Goal: Information Seeking & Learning: Compare options

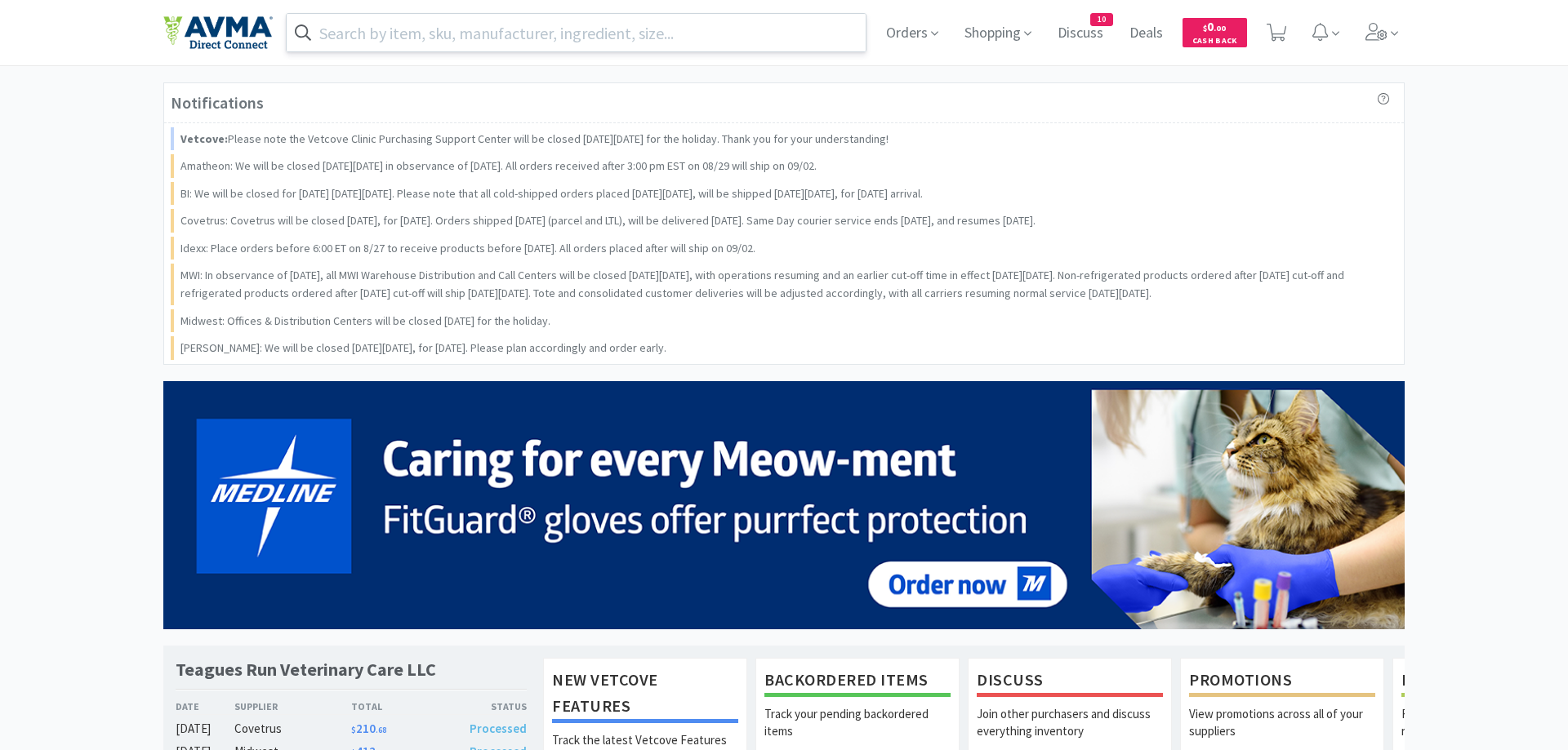
click at [513, 34] on input "text" at bounding box center [577, 33] width 579 height 38
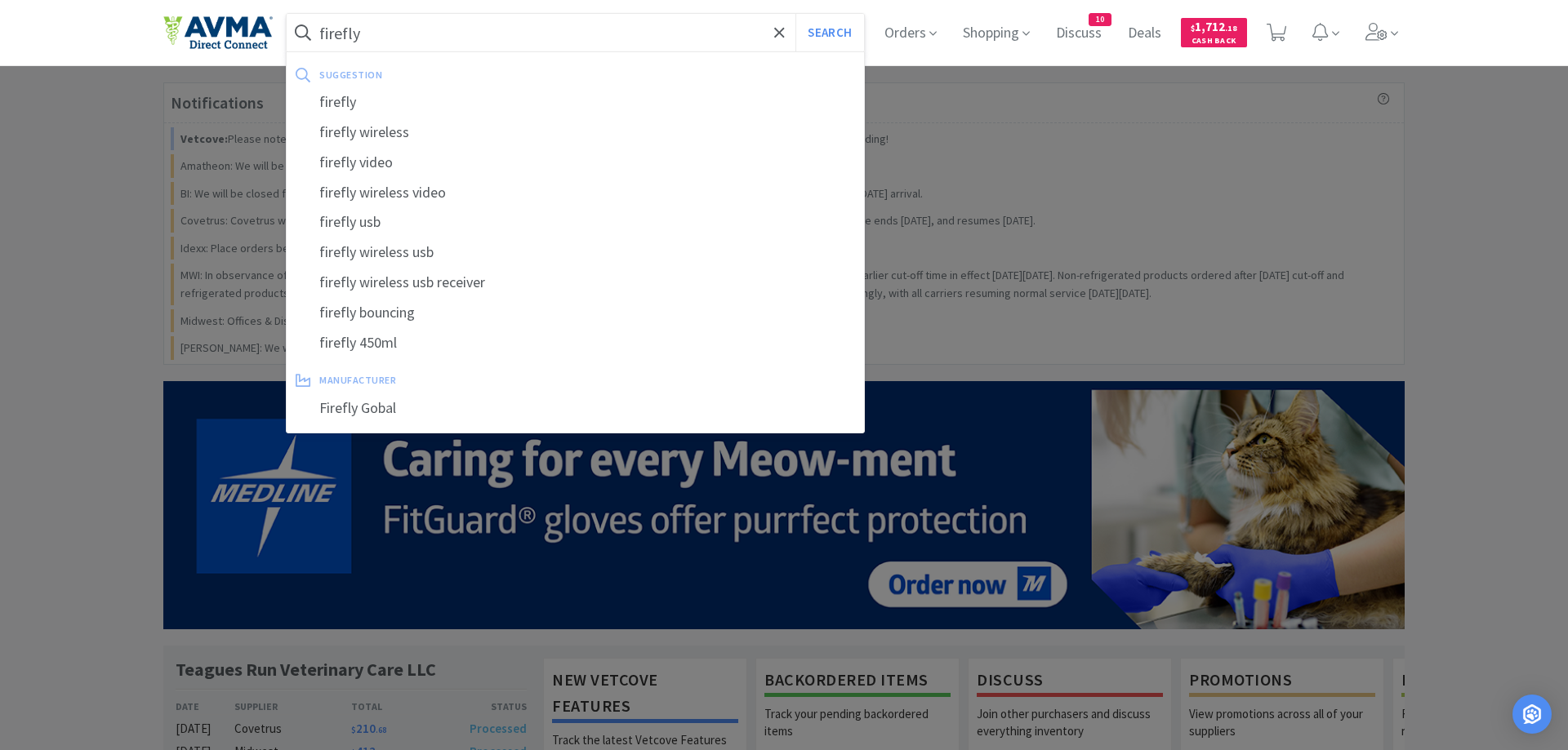
click at [796, 14] on button "Search" at bounding box center [829, 33] width 68 height 38
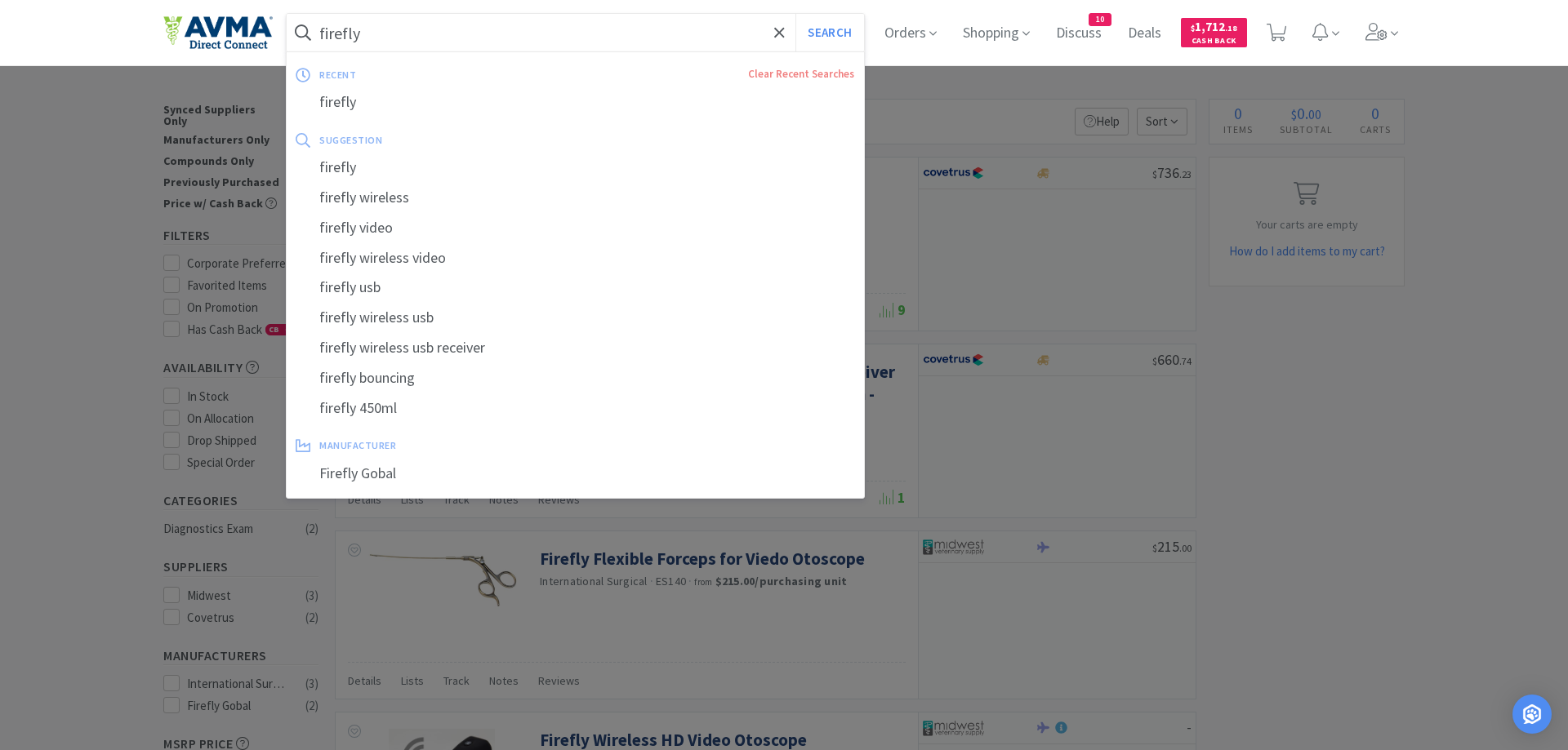
click at [401, 37] on input "firefly" at bounding box center [576, 33] width 578 height 38
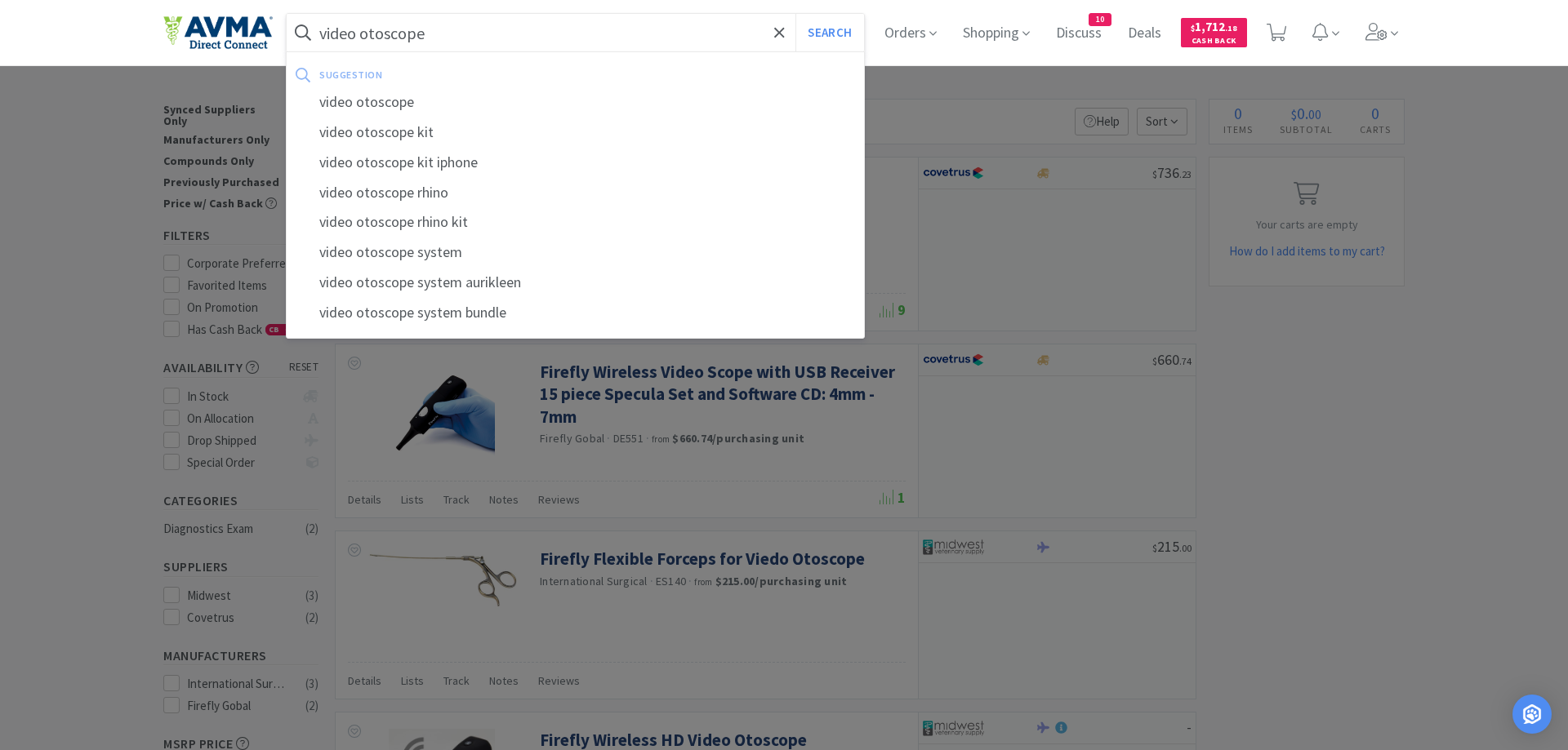
type input "video otoscope"
click at [796, 14] on button "Search" at bounding box center [829, 33] width 68 height 38
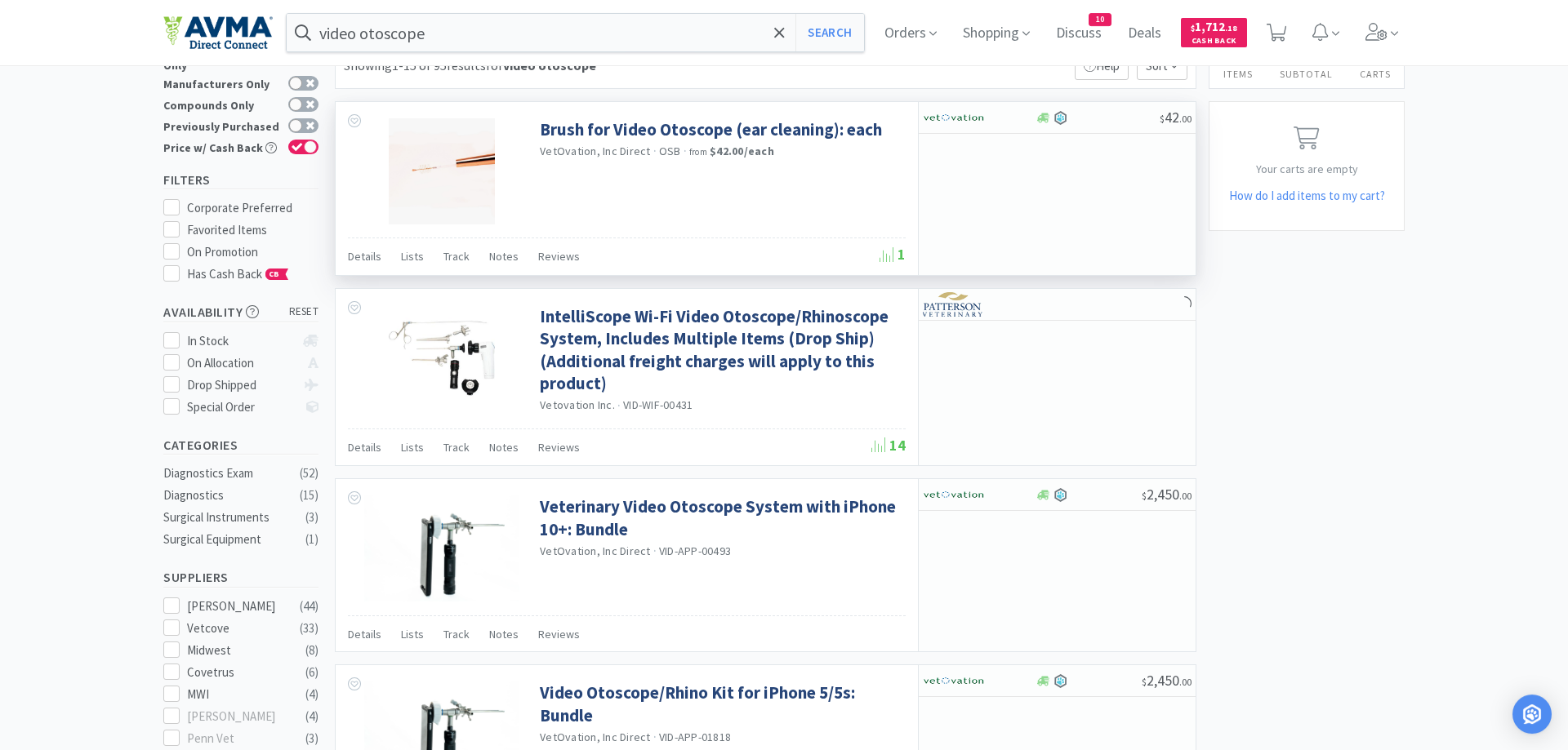
scroll to position [83, 0]
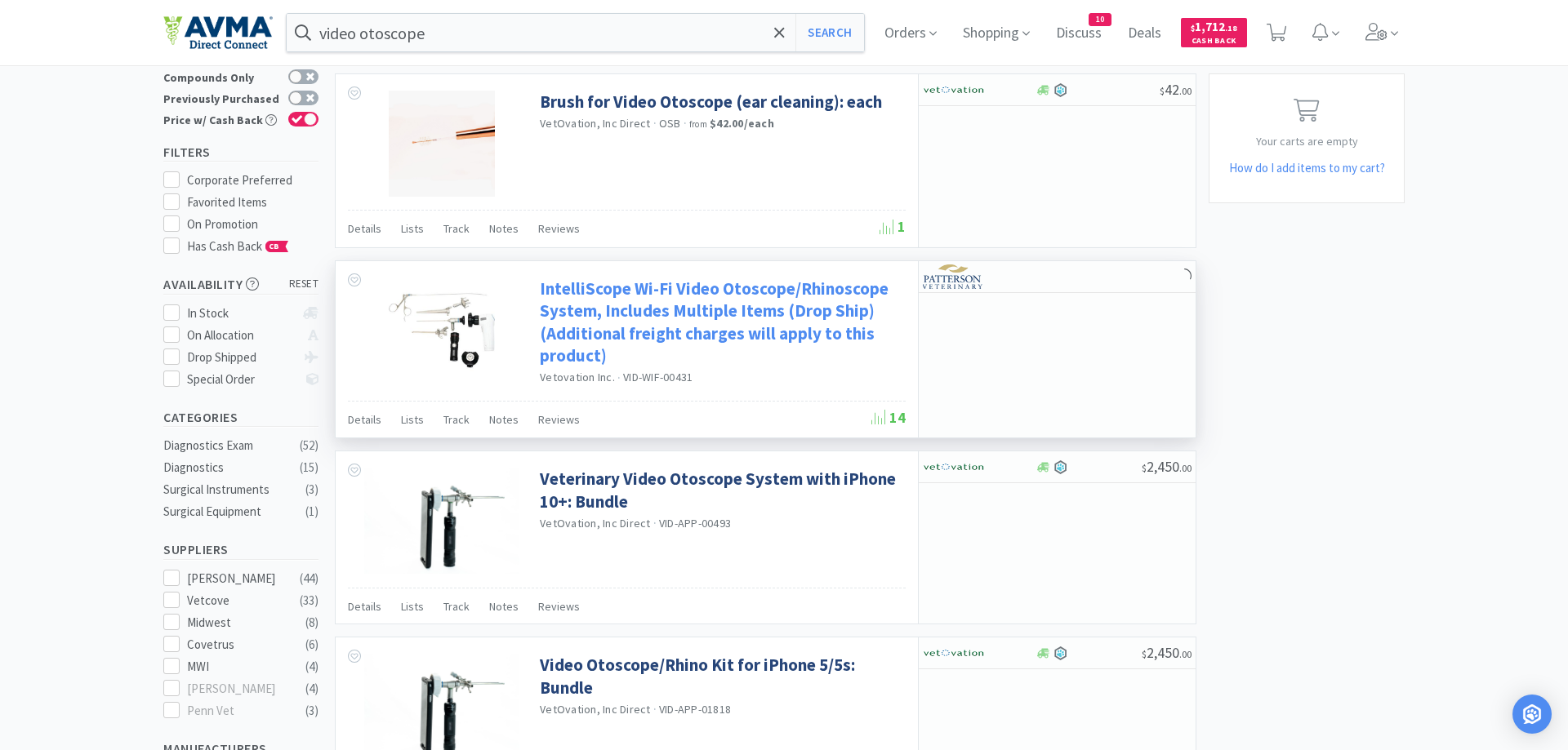
click at [677, 313] on link "IntelliScope Wi-Fi Video Otoscope/Rhinoscope System, Includes Multiple Items (D…" at bounding box center [720, 322] width 362 height 89
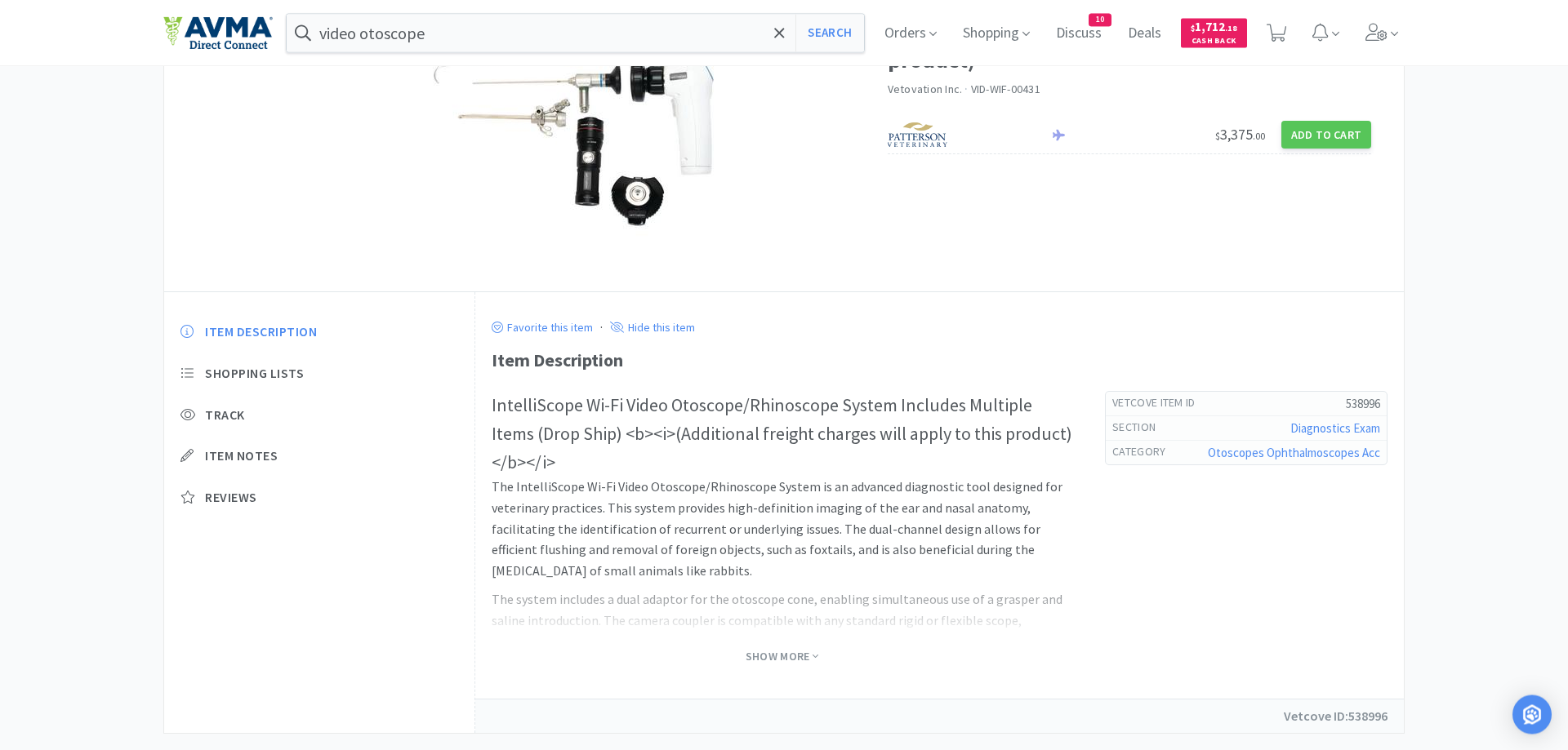
scroll to position [246, 0]
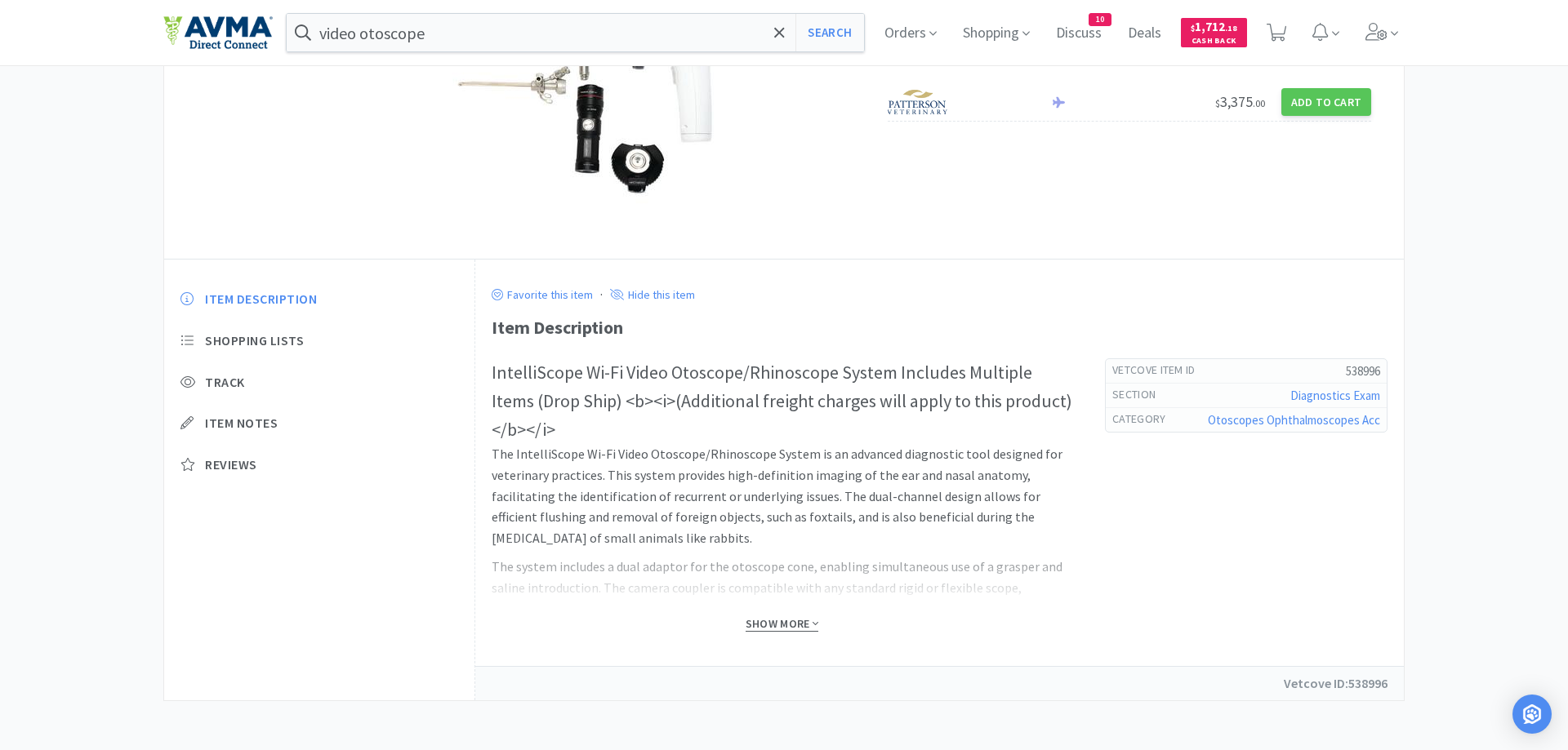
click at [765, 626] on span "Show More" at bounding box center [781, 624] width 73 height 15
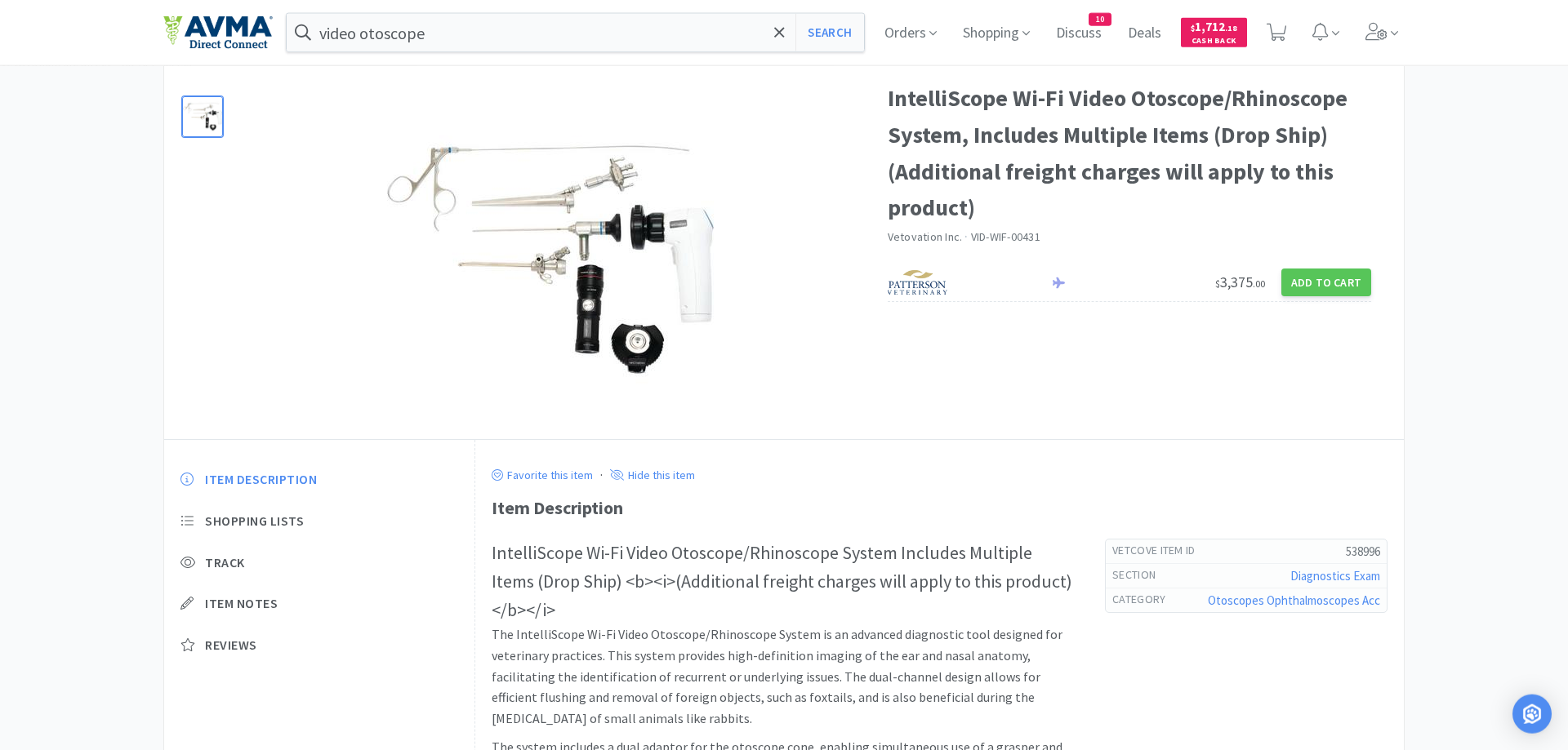
scroll to position [0, 0]
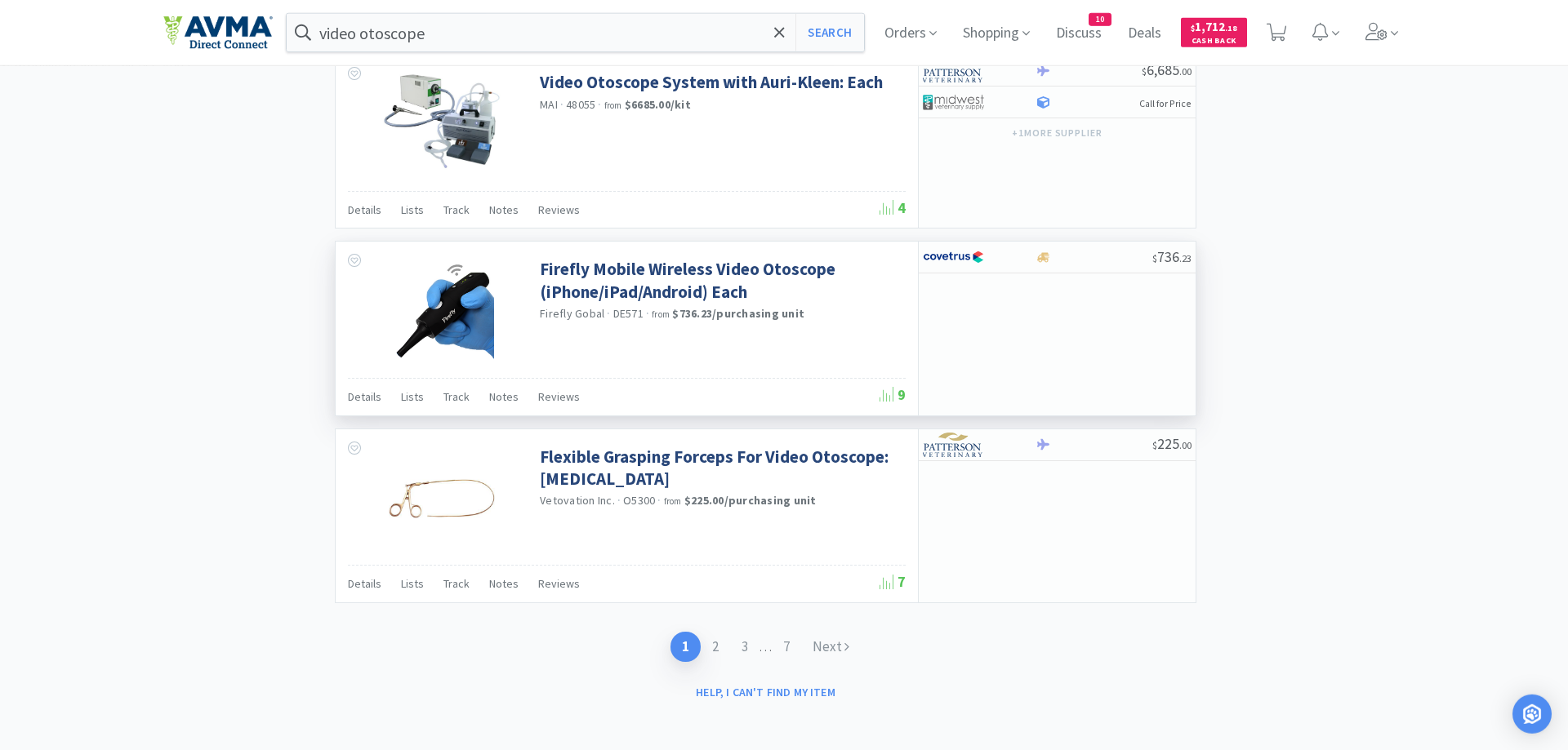
scroll to position [2342, 0]
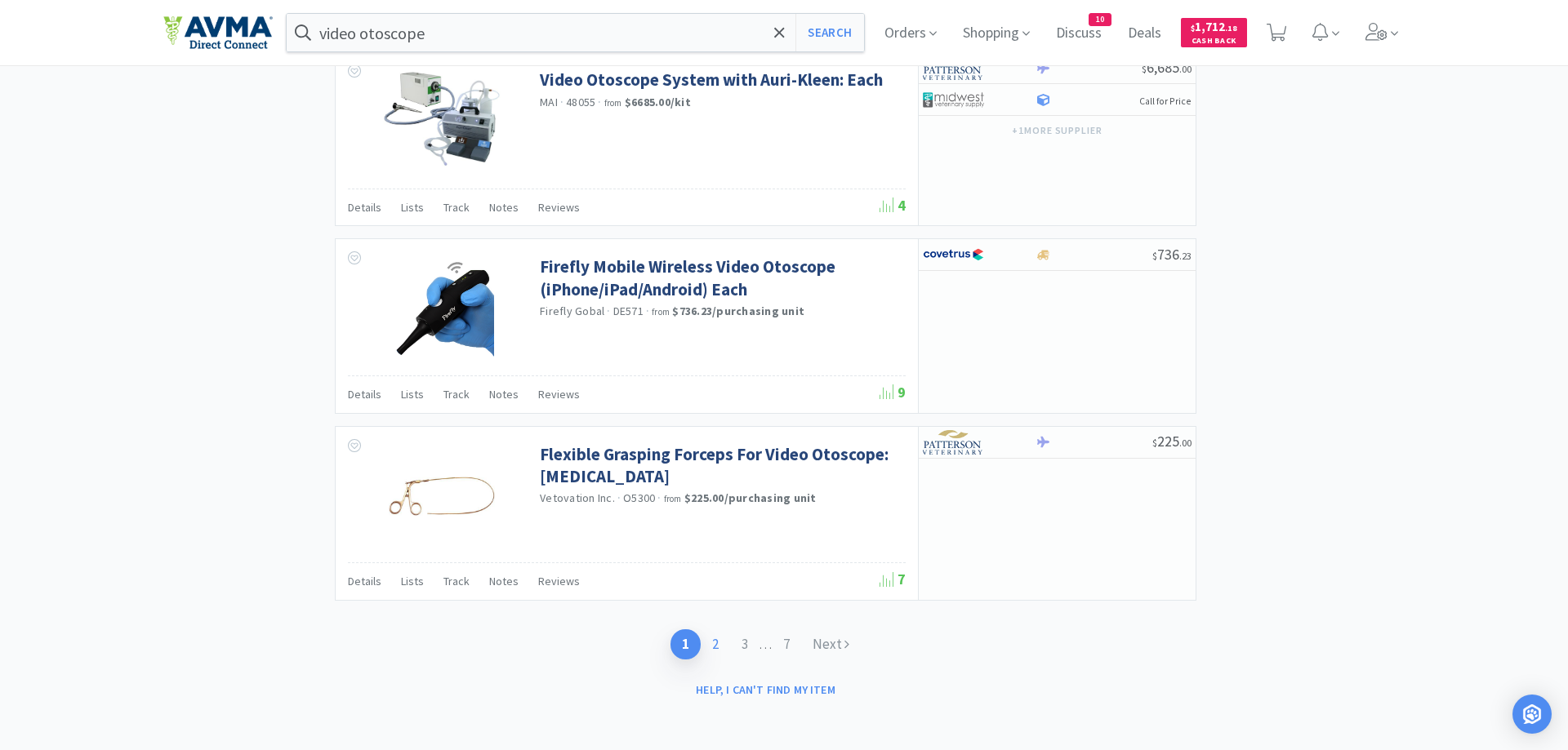
click at [713, 645] on link "2" at bounding box center [715, 644] width 29 height 30
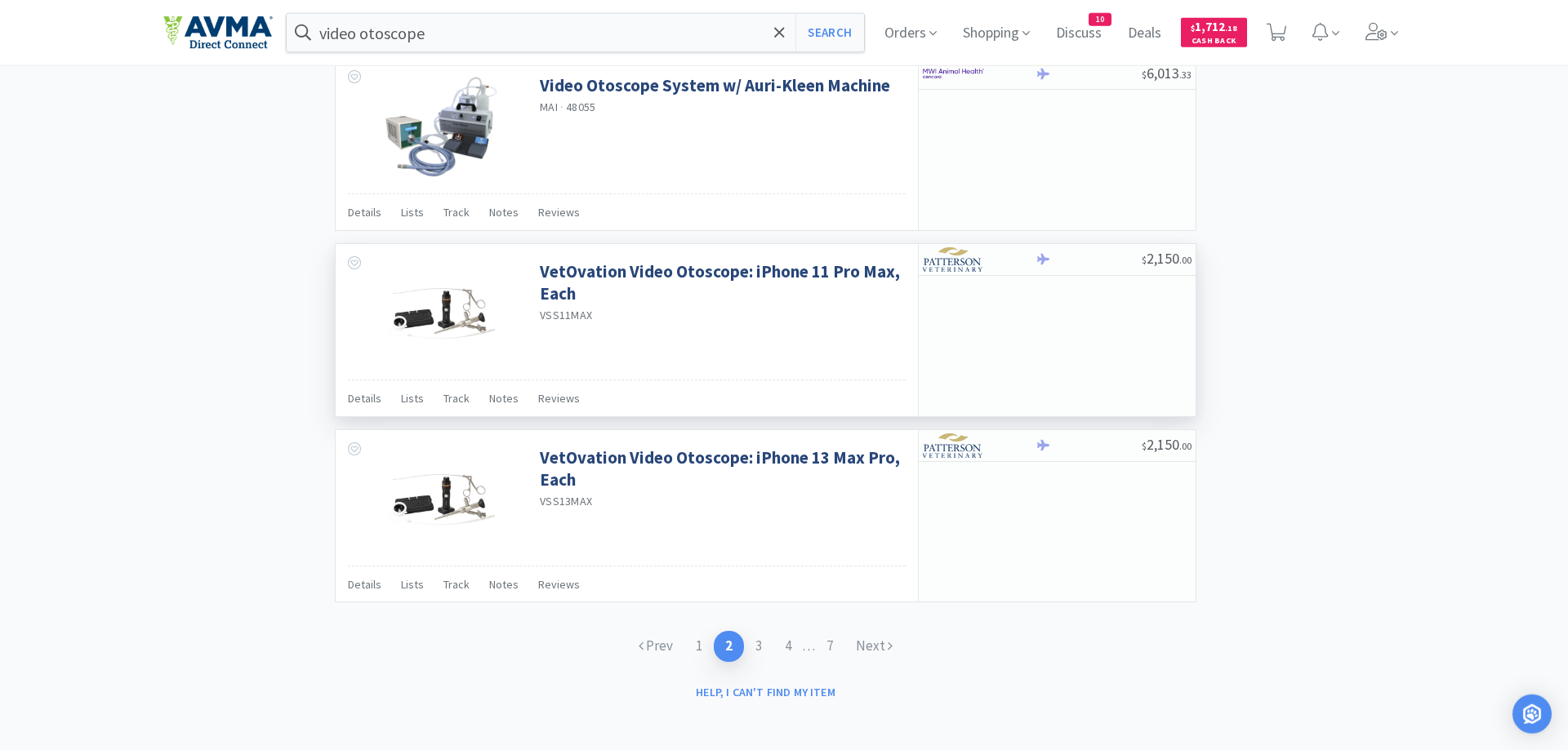
scroll to position [2338, 0]
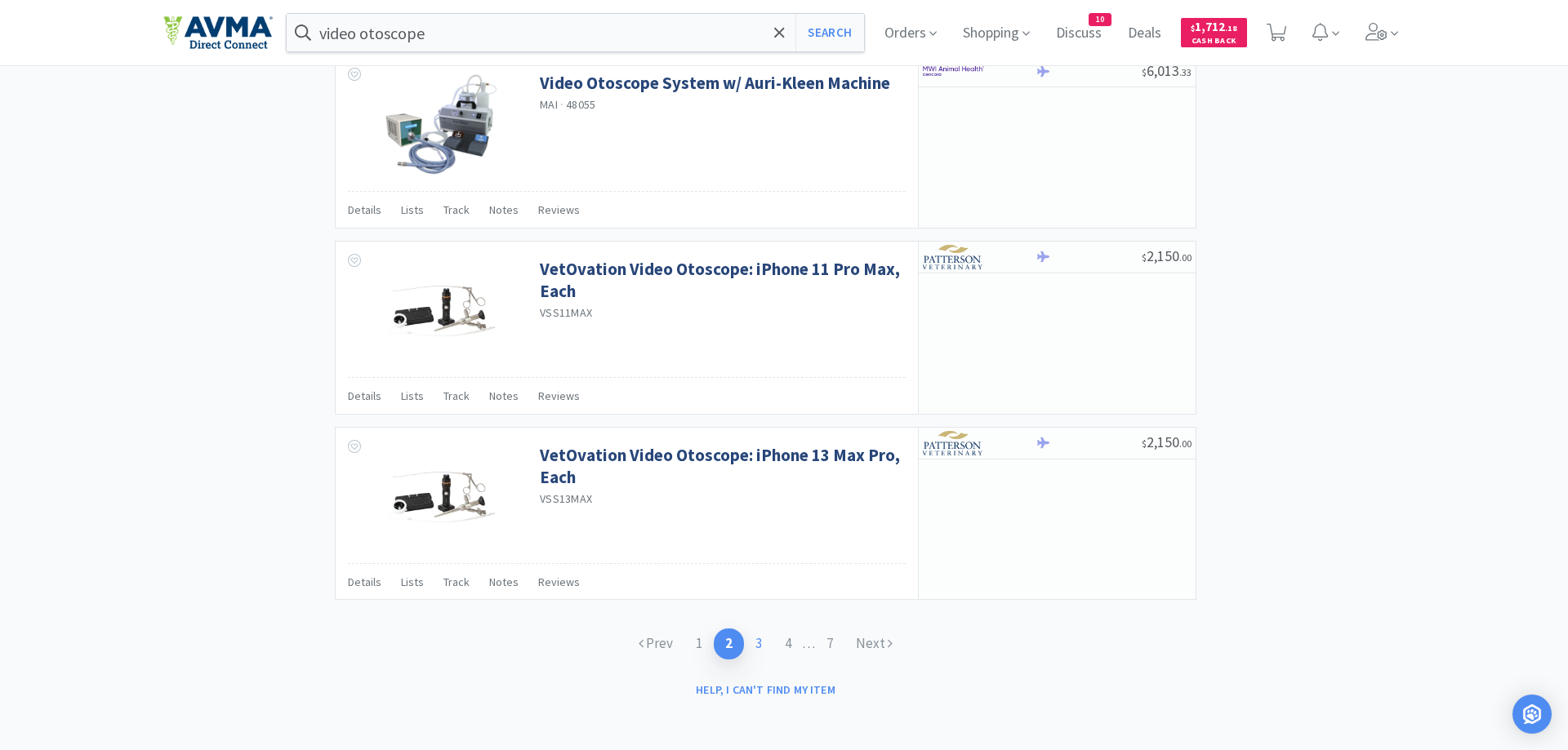
click at [757, 642] on link "3" at bounding box center [758, 643] width 29 height 30
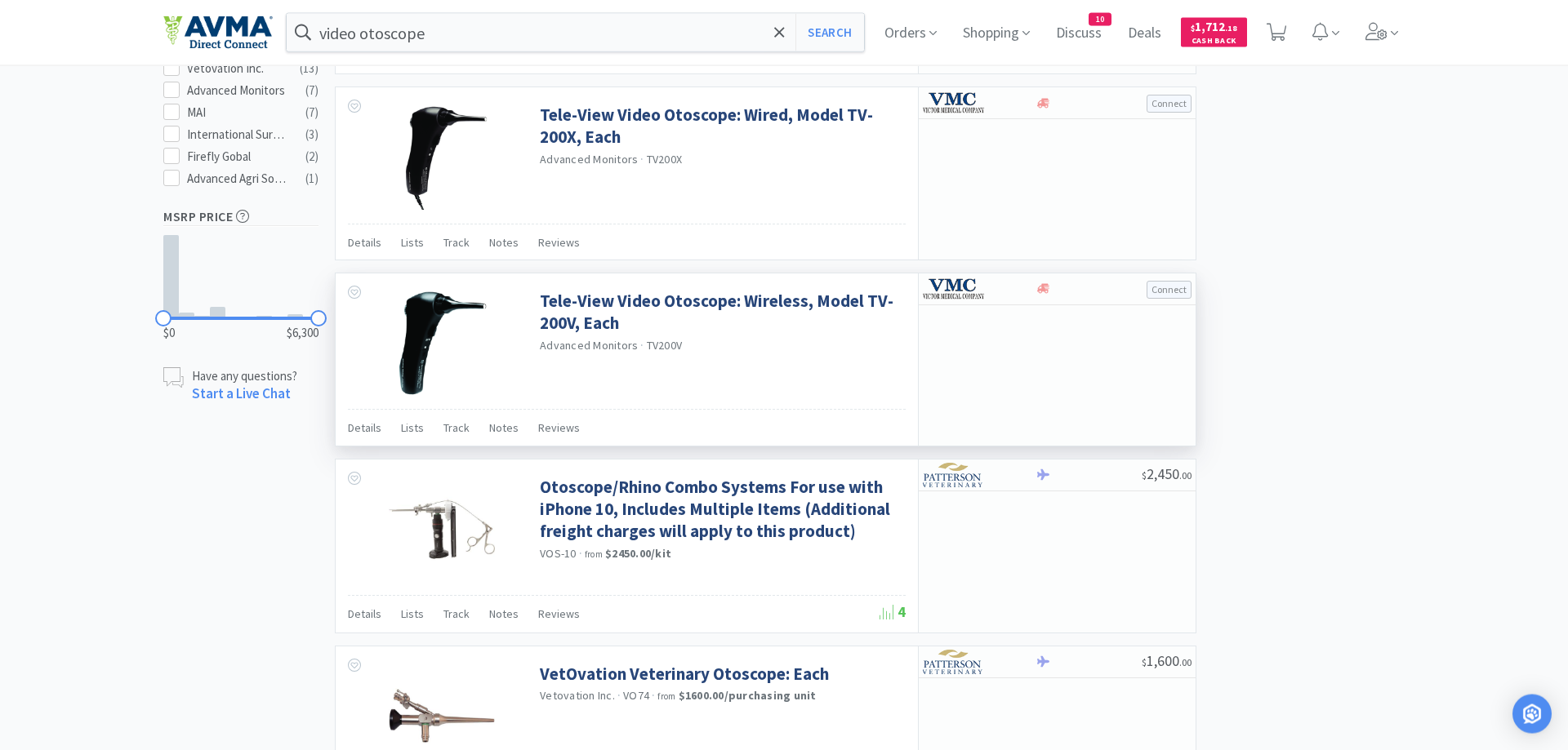
scroll to position [833, 0]
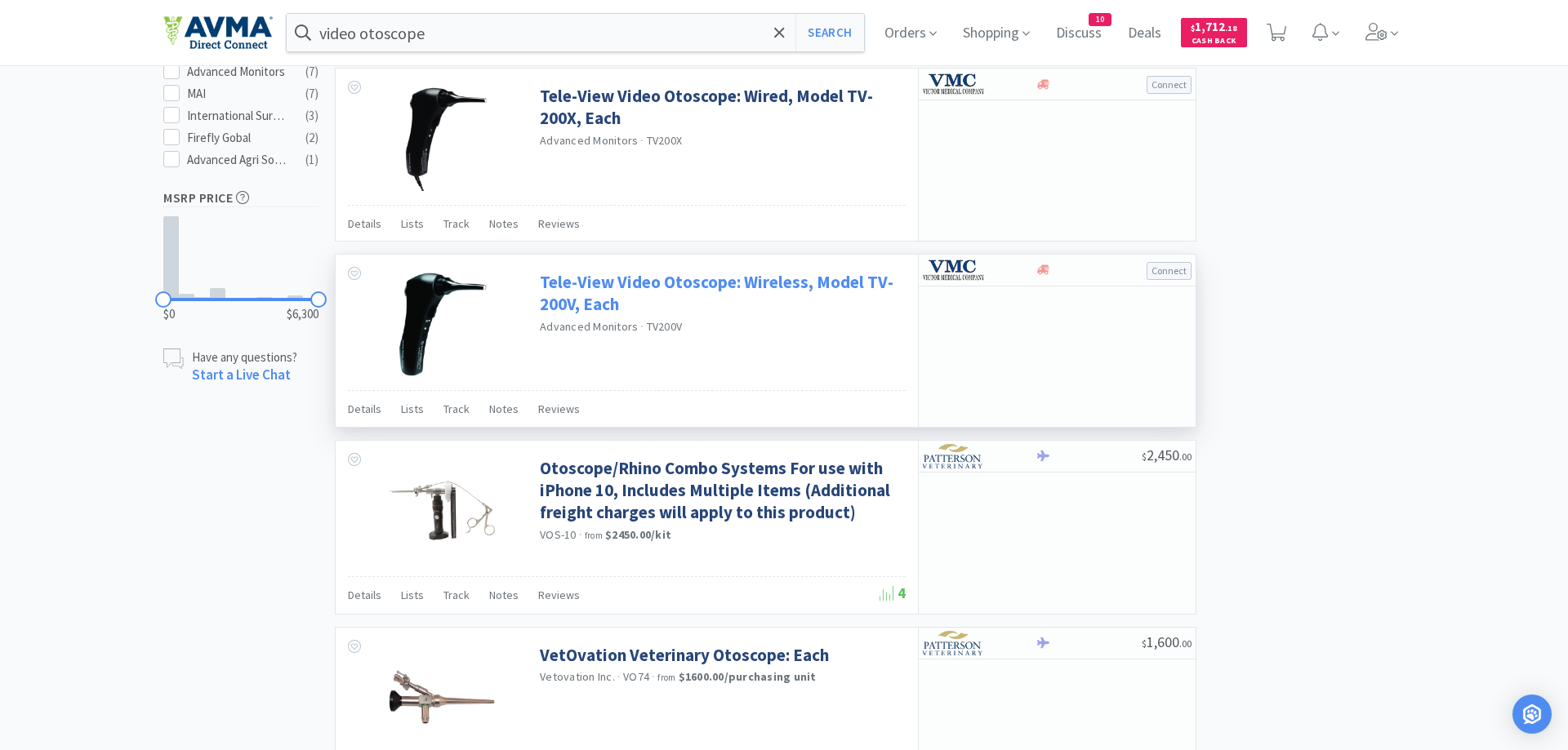
click at [660, 278] on link "Tele-View Video Otoscope: Wireless, Model TV-200V, Each" at bounding box center [720, 294] width 362 height 45
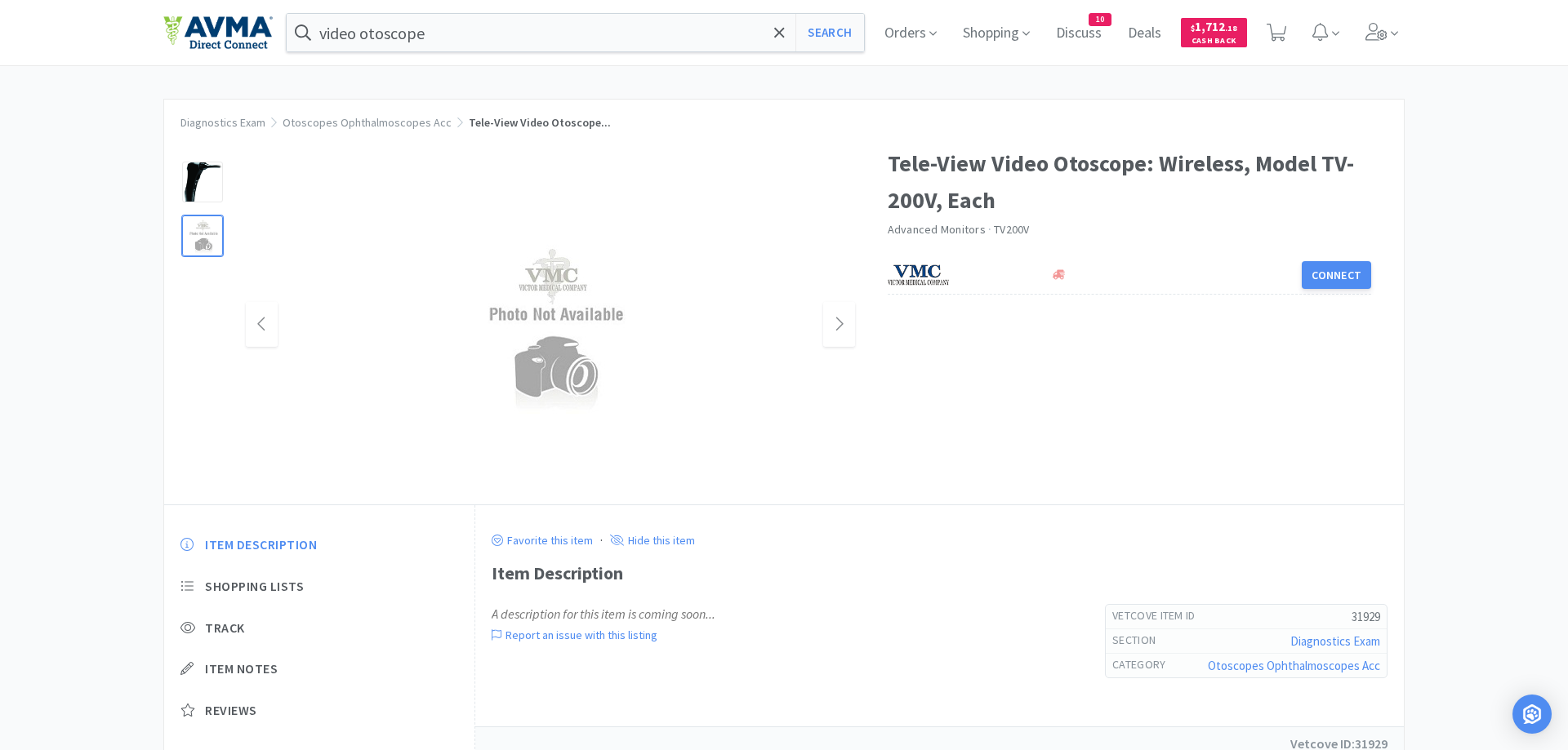
scroll to position [61, 0]
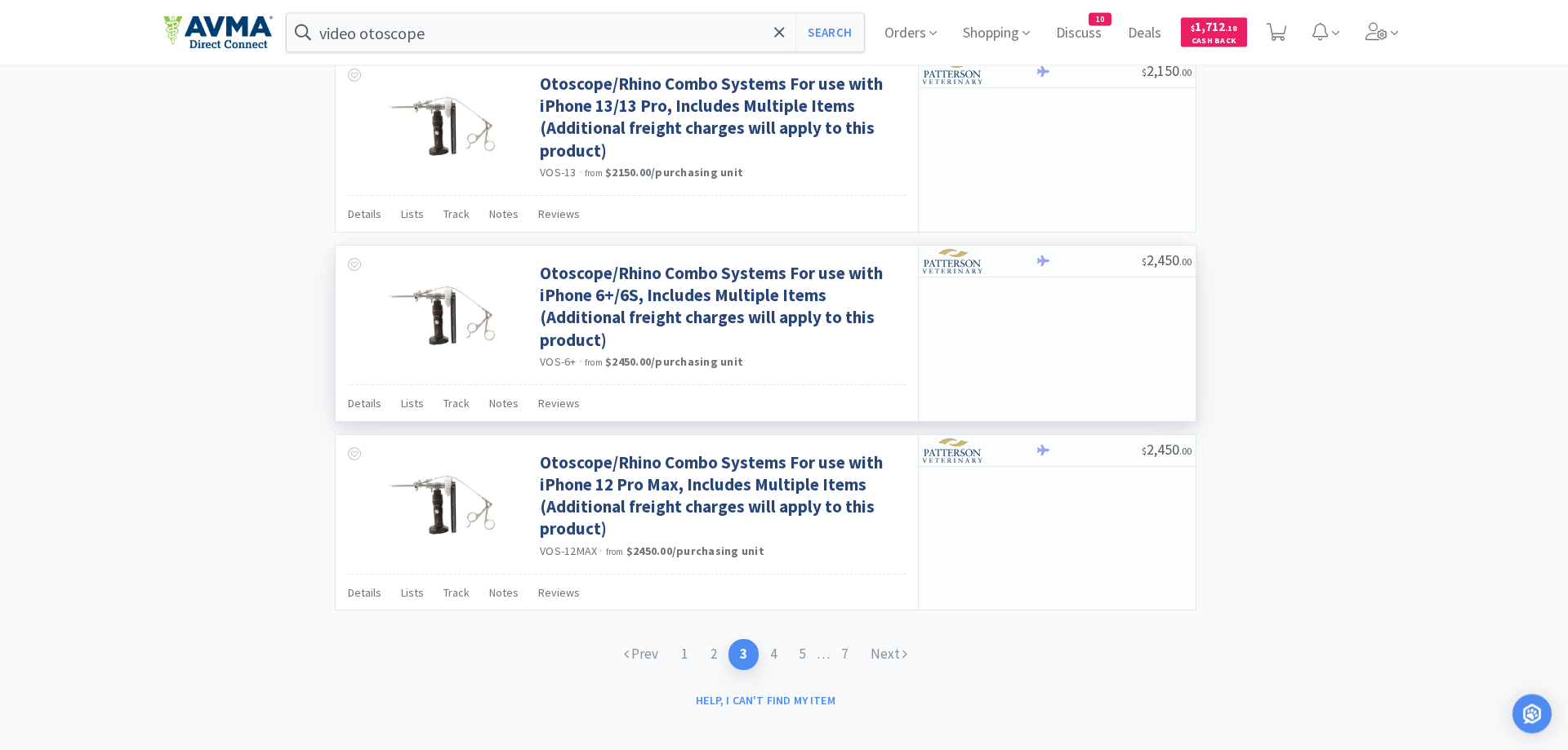
scroll to position [2354, 0]
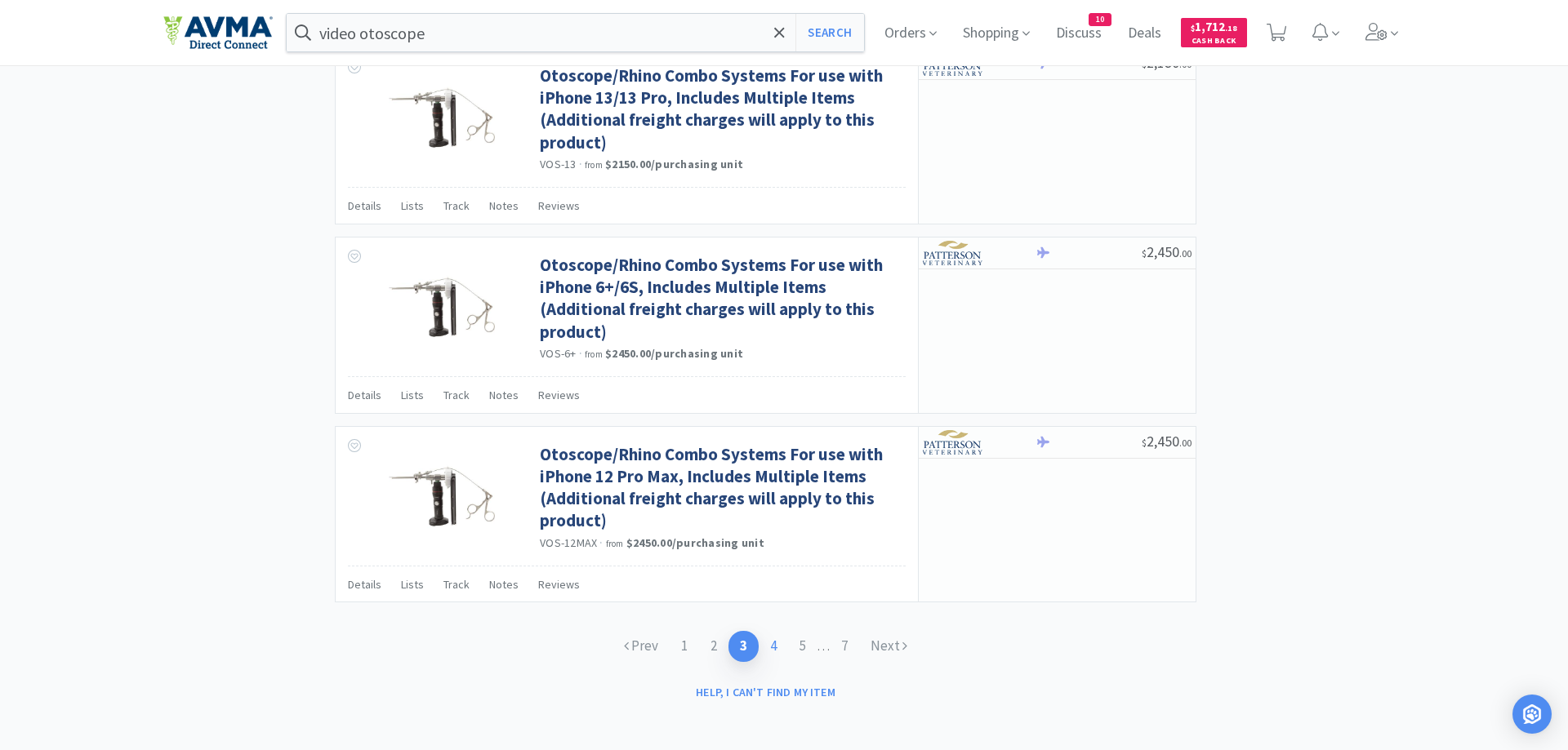
click at [772, 643] on link "4" at bounding box center [773, 646] width 29 height 30
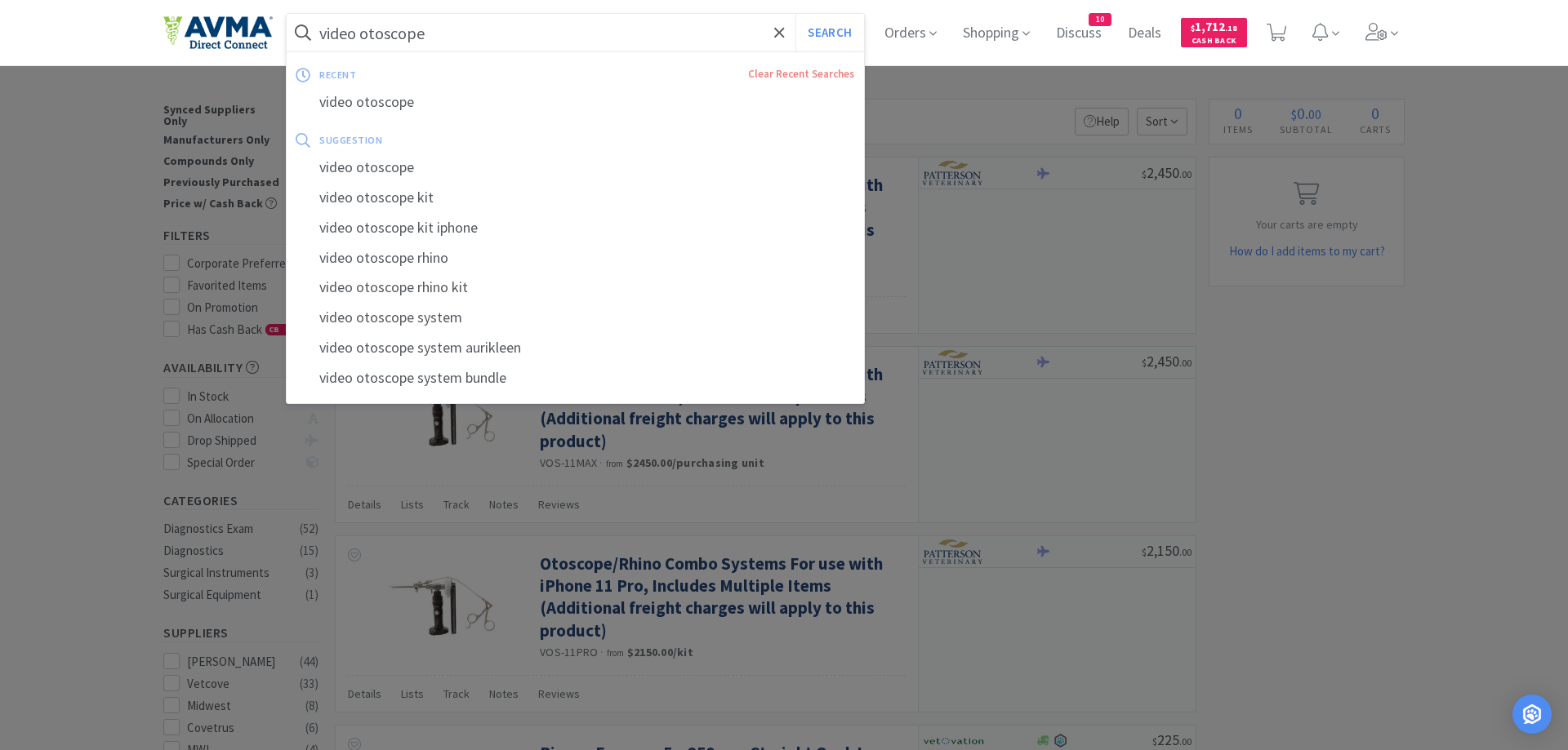
click at [436, 37] on input "video otoscope" at bounding box center [576, 33] width 578 height 38
